Goal: Information Seeking & Learning: Stay updated

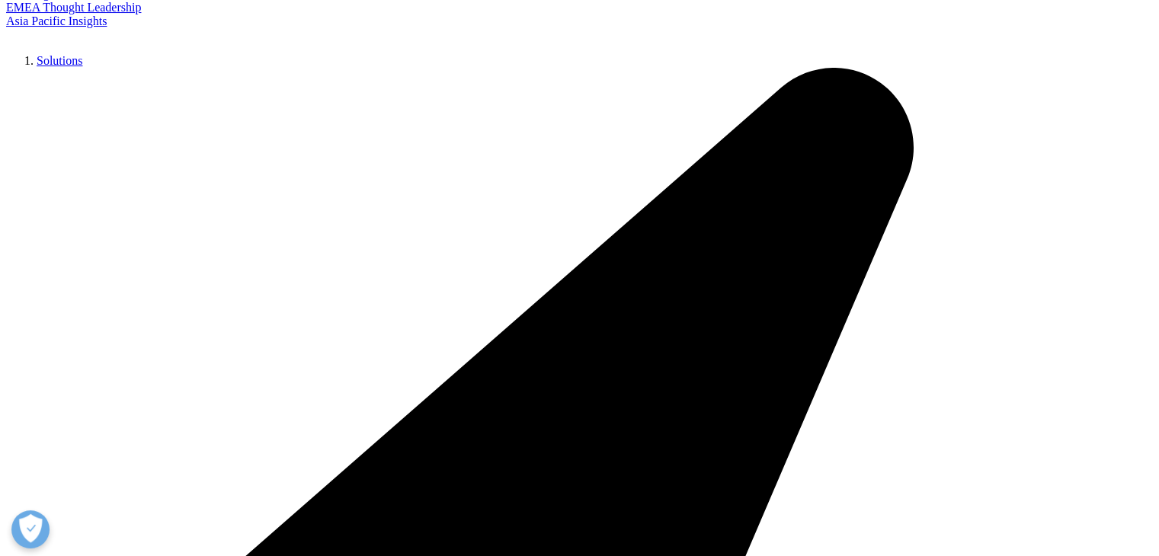
scroll to position [229, 0]
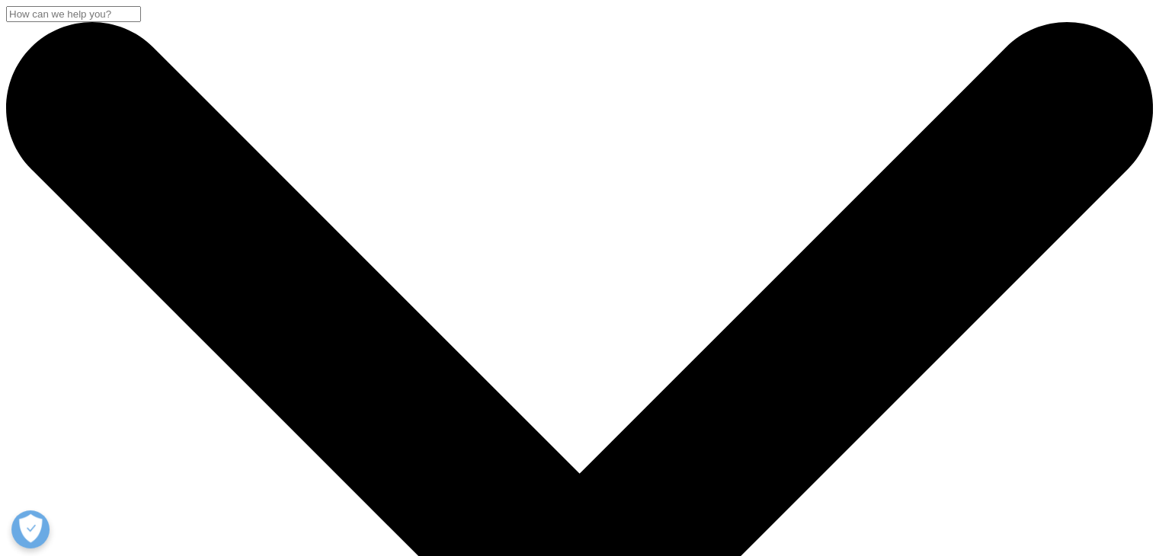
scroll to position [400, 899]
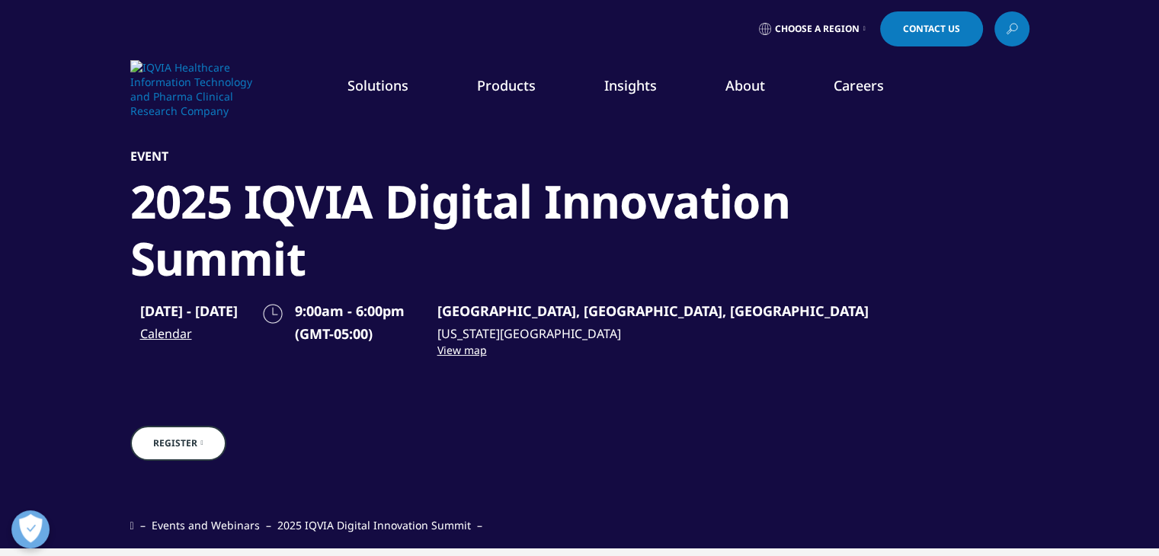
scroll to position [130, 899]
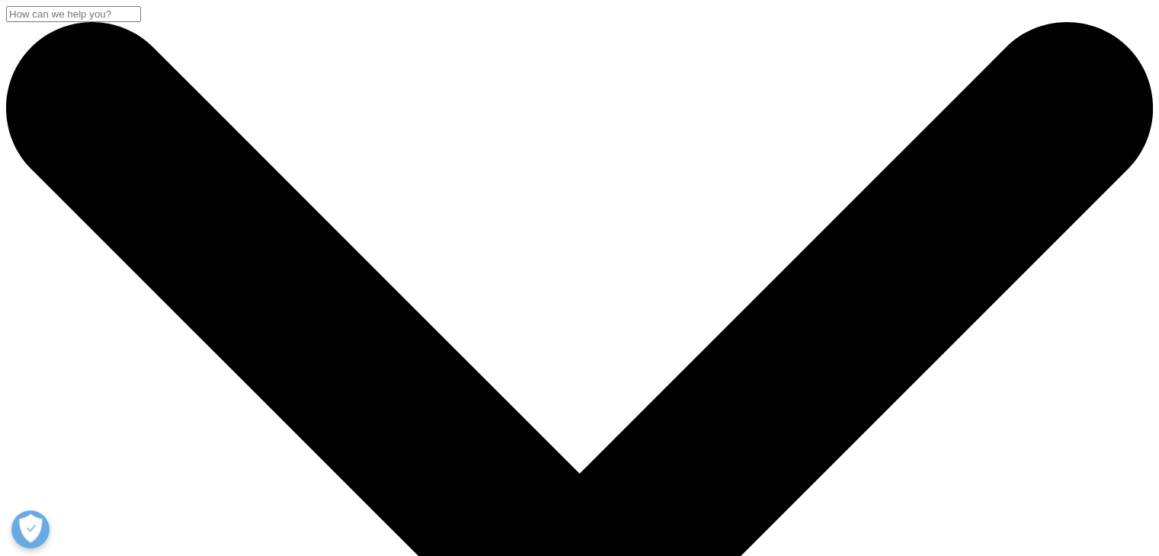
scroll to position [430, 899]
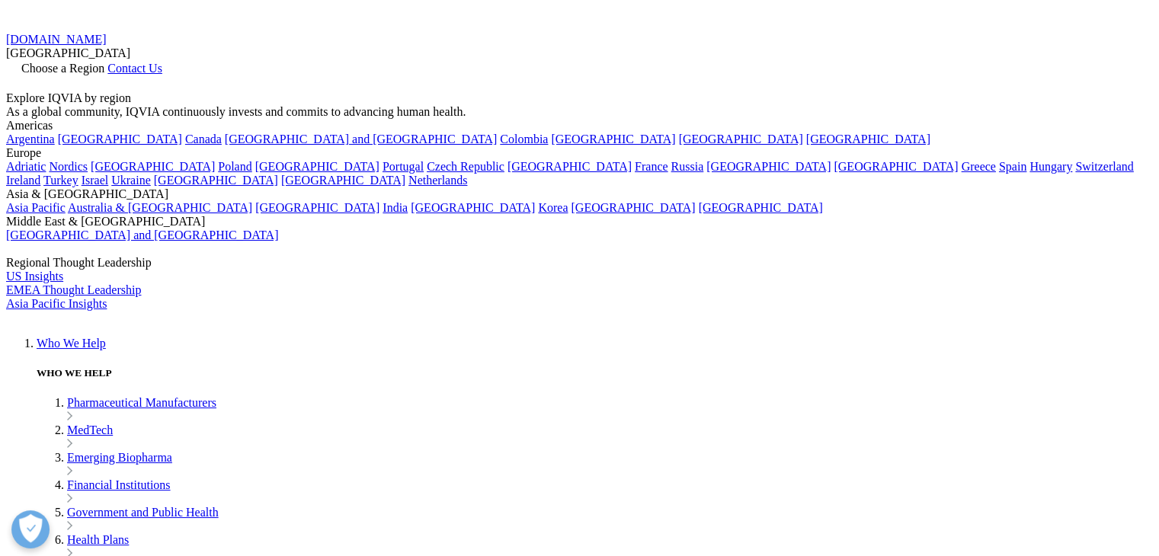
scroll to position [226, 899]
